Goal: Check status: Check status

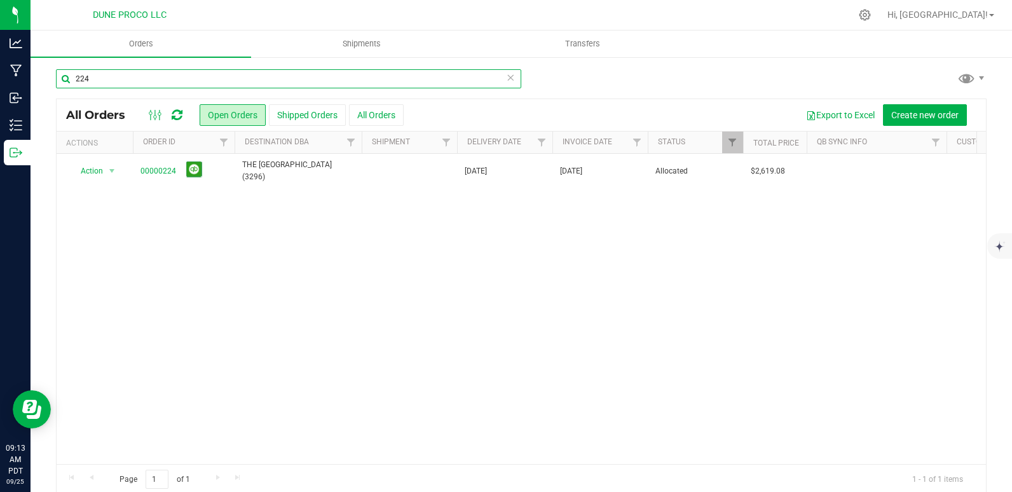
click at [111, 85] on input "224" at bounding box center [288, 78] width 465 height 19
click at [124, 79] on input "224" at bounding box center [288, 78] width 465 height 19
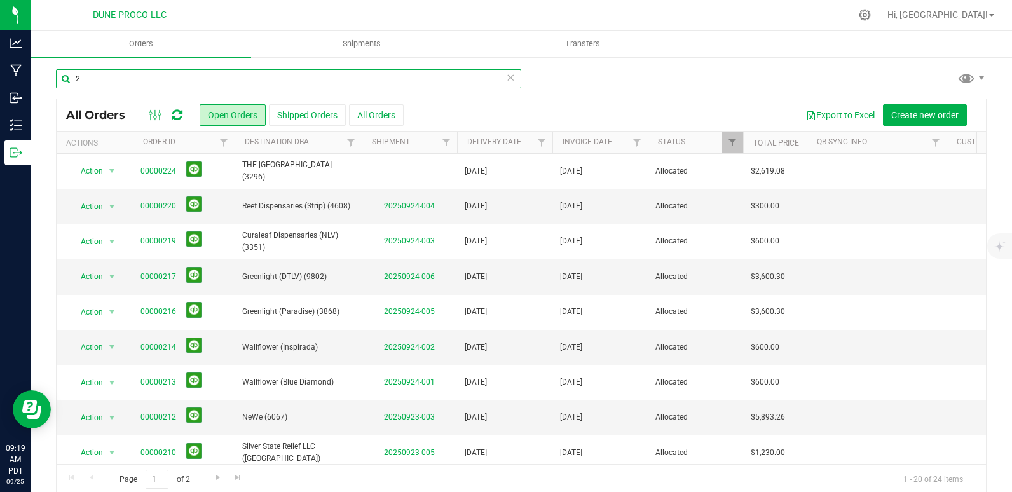
click at [124, 79] on input "2" at bounding box center [288, 78] width 465 height 19
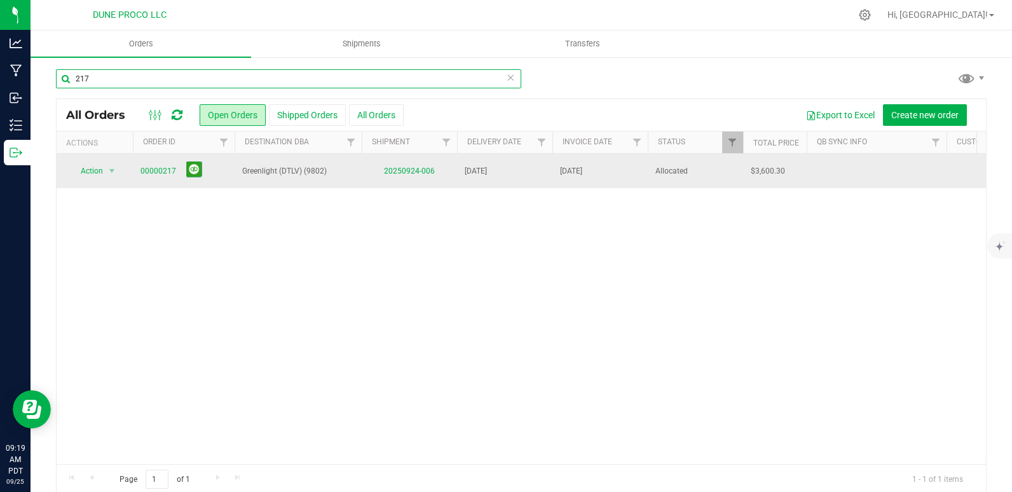
type input "217"
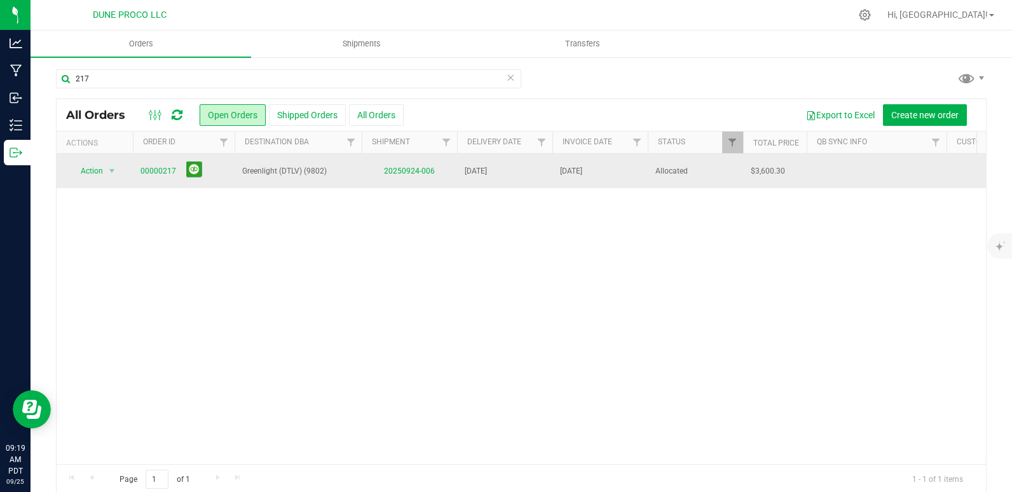
drag, startPoint x: 304, startPoint y: 174, endPoint x: 243, endPoint y: 179, distance: 60.6
click at [243, 179] on td "Greenlight (DTLV) (9802)" at bounding box center [298, 171] width 127 height 34
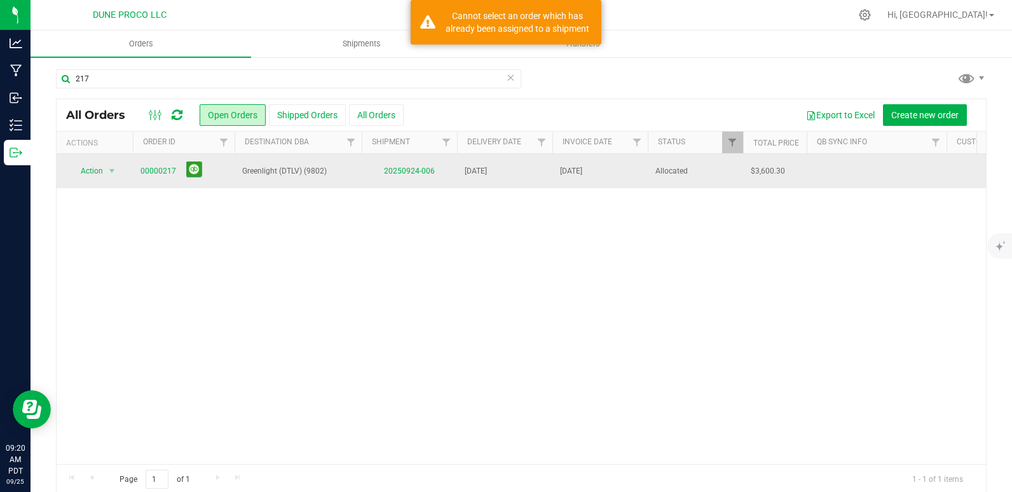
copy span "Greenlight (DTLV)"
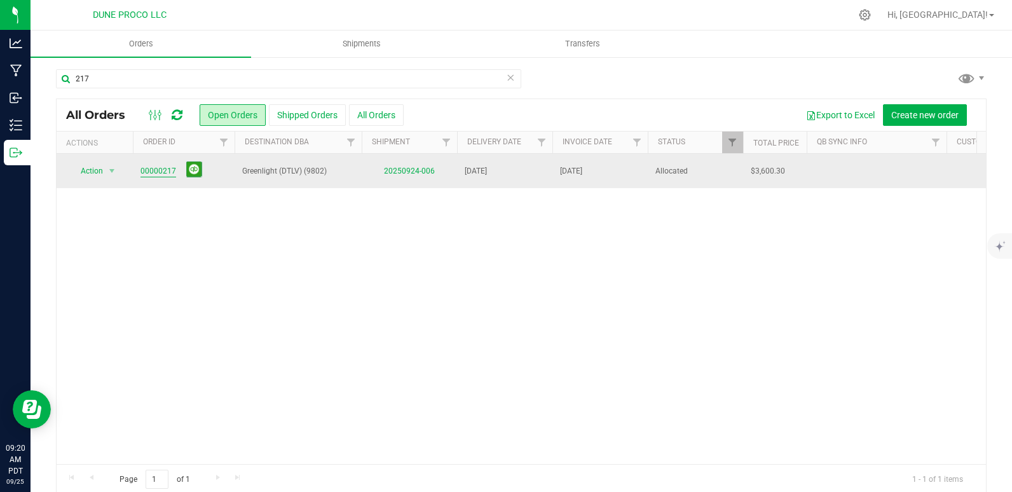
click at [162, 169] on link "00000217" at bounding box center [158, 171] width 36 height 12
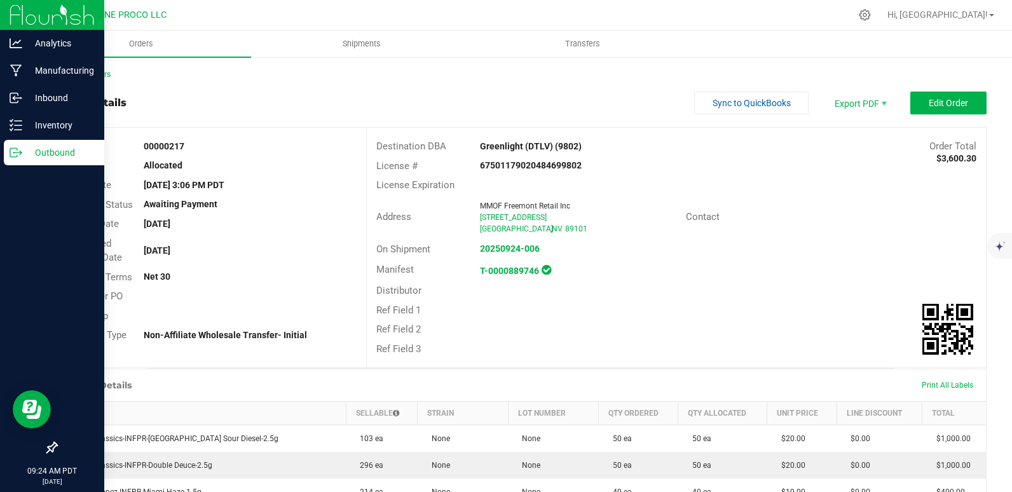
click at [25, 153] on p "Outbound" at bounding box center [60, 152] width 76 height 15
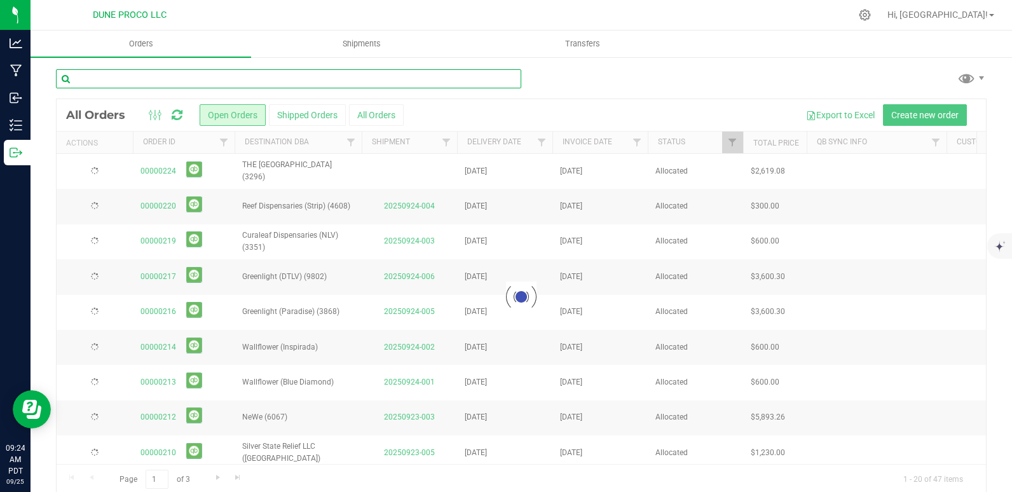
click at [104, 76] on input "text" at bounding box center [288, 78] width 465 height 19
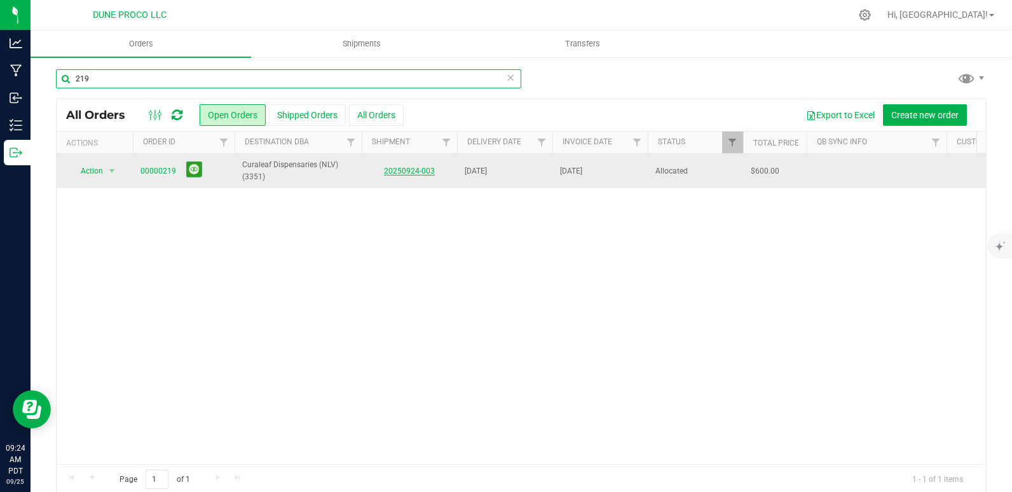
type input "219"
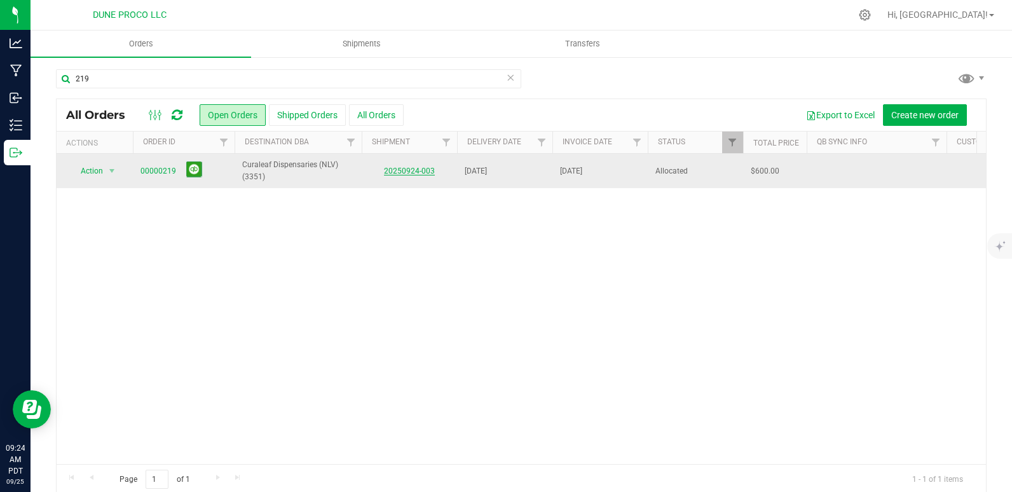
click at [404, 173] on link "20250924-003" at bounding box center [409, 171] width 51 height 9
click at [163, 174] on link "00000219" at bounding box center [158, 171] width 36 height 12
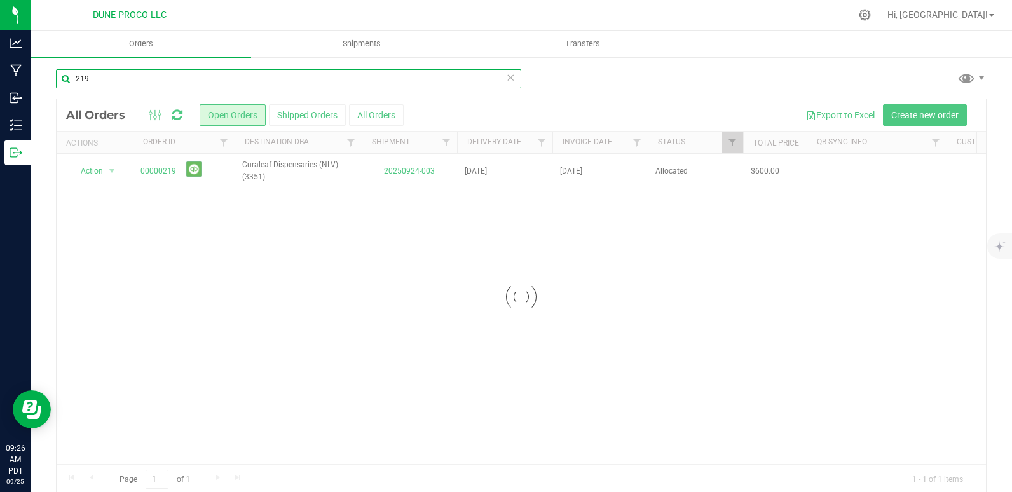
click at [113, 77] on input "219" at bounding box center [288, 78] width 465 height 19
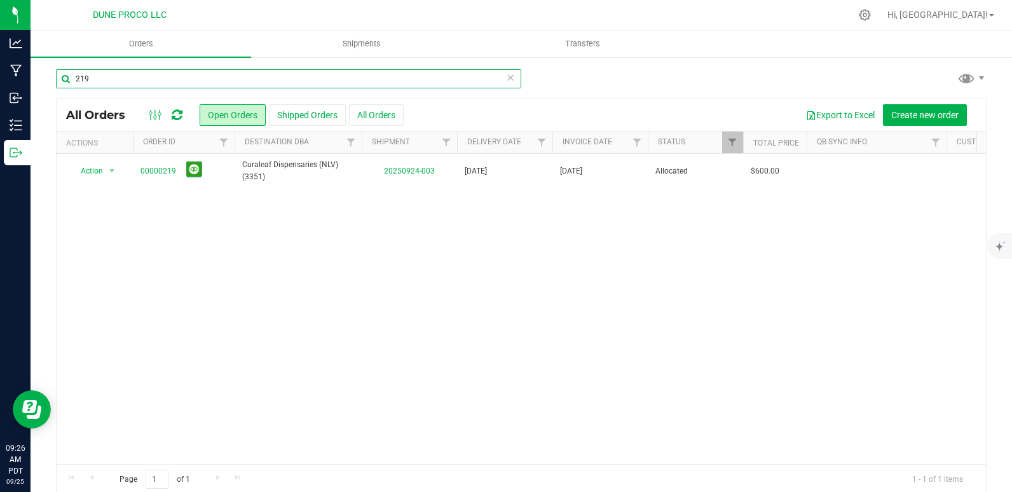
click at [116, 80] on input "219" at bounding box center [288, 78] width 465 height 19
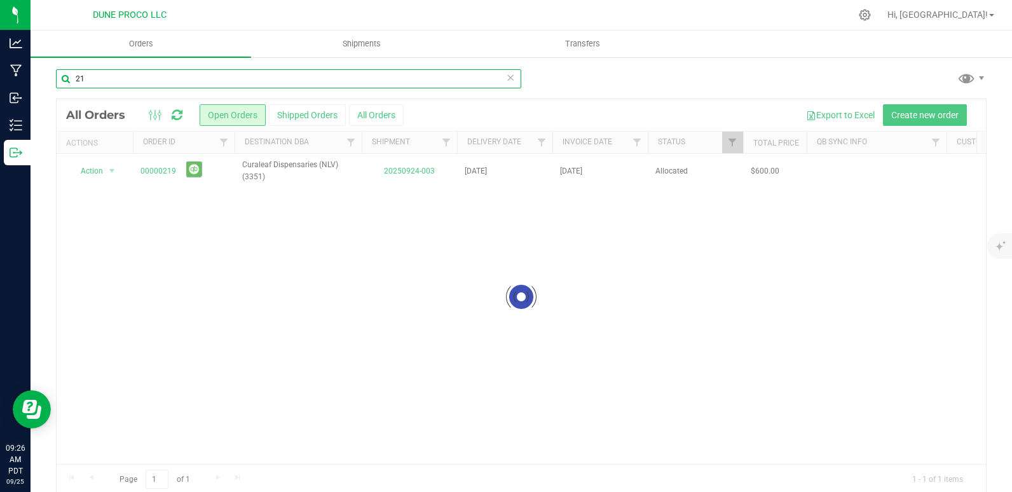
click at [116, 80] on input "21" at bounding box center [288, 78] width 465 height 19
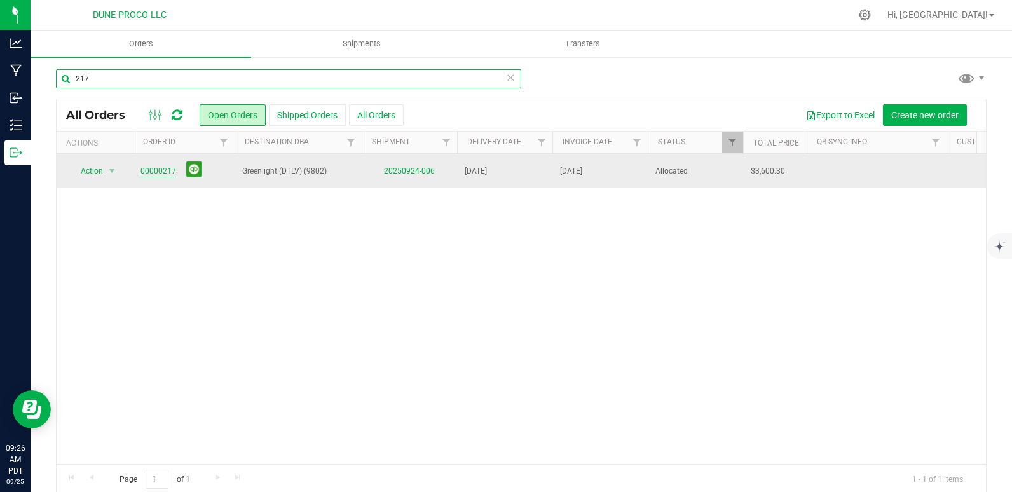
type input "217"
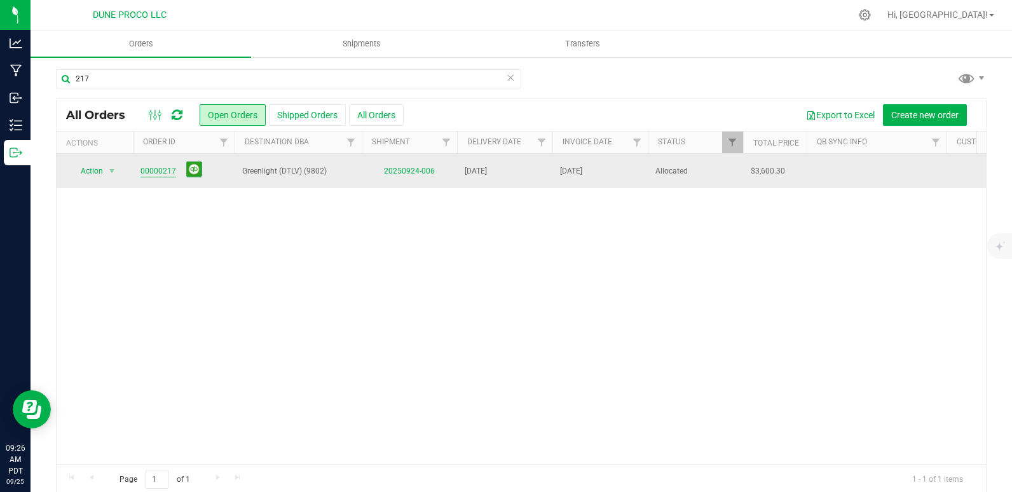
click at [169, 165] on link "00000217" at bounding box center [158, 171] width 36 height 12
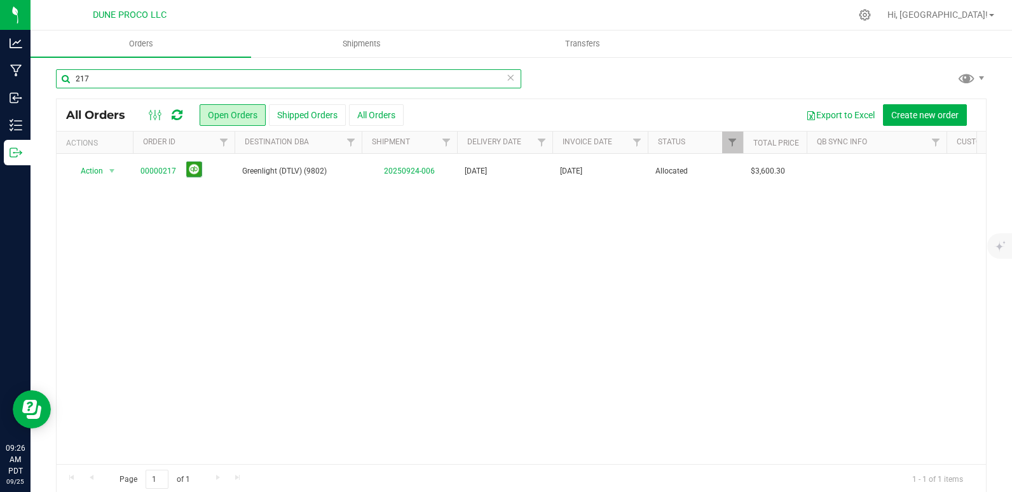
click at [133, 78] on input "217" at bounding box center [288, 78] width 465 height 19
click at [125, 80] on input "217" at bounding box center [288, 78] width 465 height 19
type input "2"
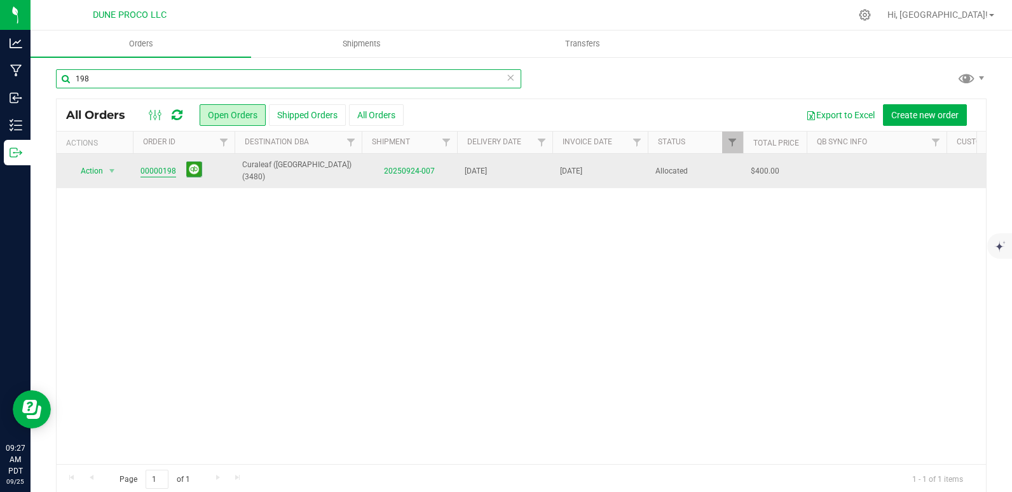
type input "198"
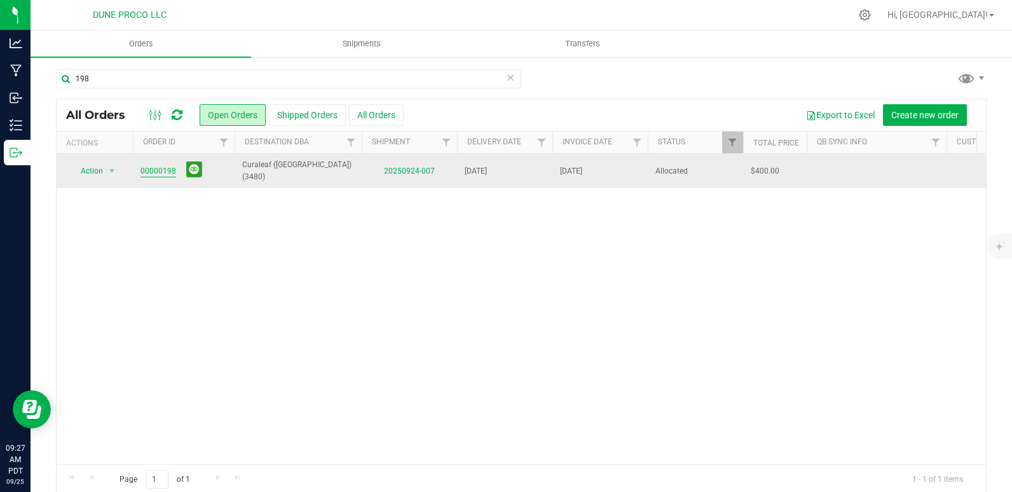
click at [168, 169] on link "00000198" at bounding box center [158, 171] width 36 height 12
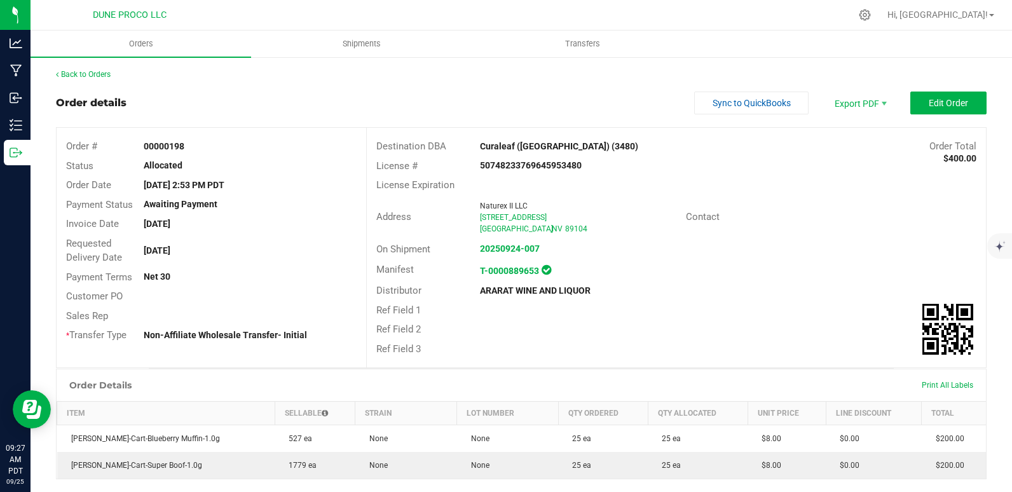
click at [556, 195] on div "Address Naturex II LLC [STREET_ADDRESS] Contact" at bounding box center [676, 217] width 619 height 44
